Goal: Find specific page/section: Find specific page/section

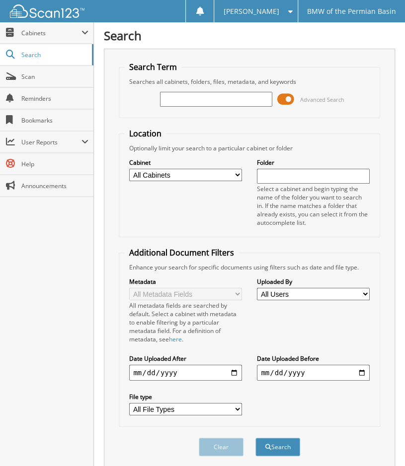
click at [218, 102] on input "text" at bounding box center [216, 99] width 113 height 15
type input "161293"
click at [255, 438] on button "Search" at bounding box center [277, 447] width 45 height 18
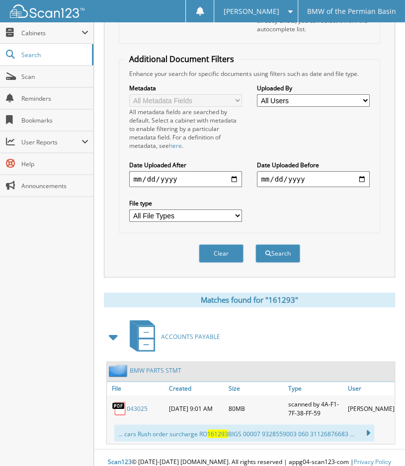
scroll to position [195, 0]
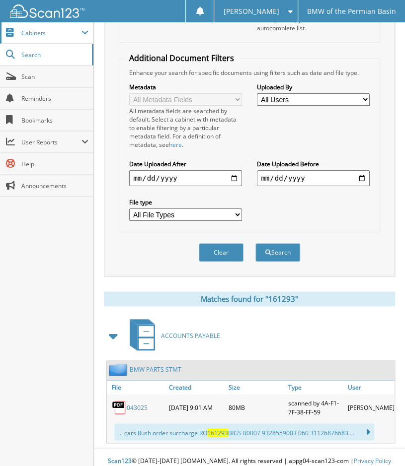
click at [30, 36] on span "Cabinets" at bounding box center [51, 33] width 60 height 8
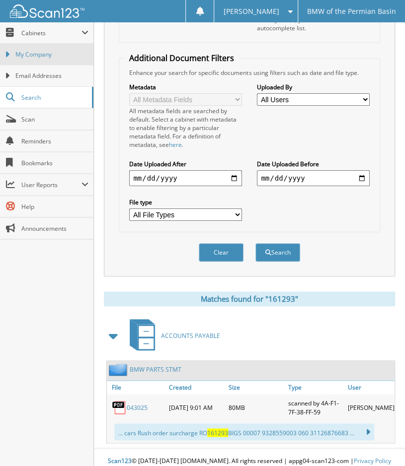
click at [33, 55] on span "My Company" at bounding box center [51, 54] width 73 height 9
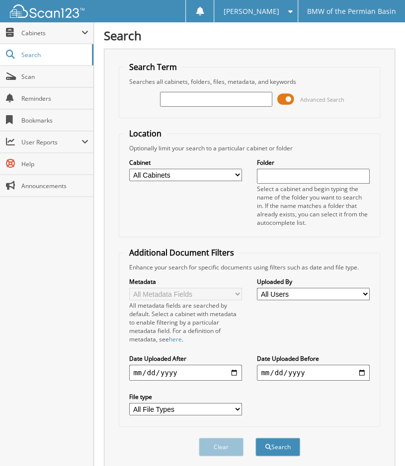
click at [231, 99] on input "text" at bounding box center [216, 99] width 113 height 15
type input "161293"
click at [255, 438] on button "Search" at bounding box center [277, 447] width 45 height 18
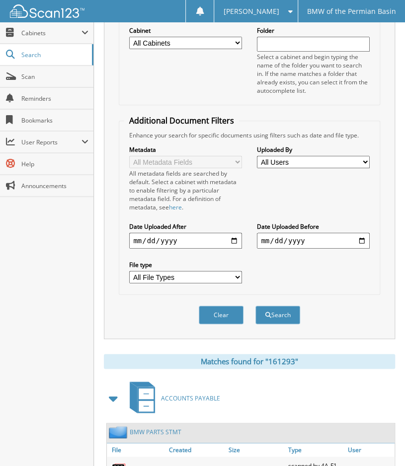
scroll to position [195, 0]
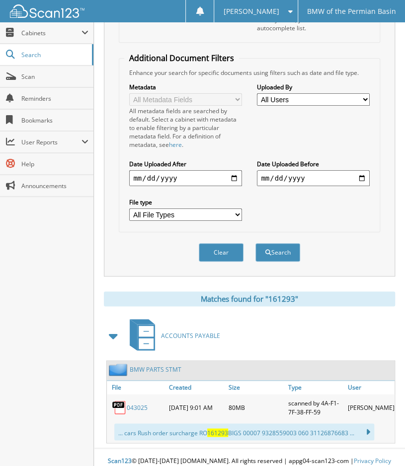
click at [132, 404] on link "043025" at bounding box center [137, 408] width 21 height 8
